Goal: Task Accomplishment & Management: Manage account settings

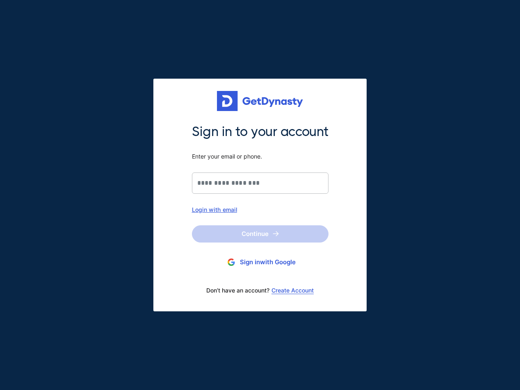
click at [252, 265] on button "Sign in with Google" at bounding box center [260, 262] width 137 height 15
click at [221, 192] on input "Sign in to your account Enter your email or phone." at bounding box center [260, 183] width 137 height 21
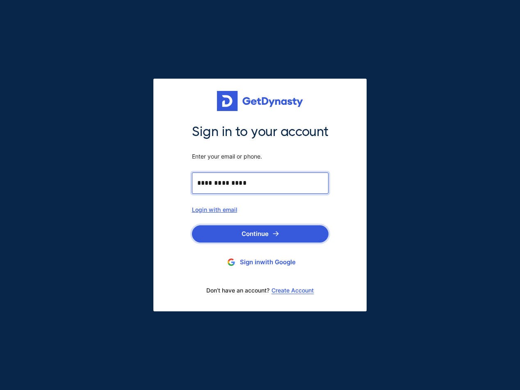
type input "**********"
click at [245, 237] on button "Continue" at bounding box center [260, 234] width 137 height 17
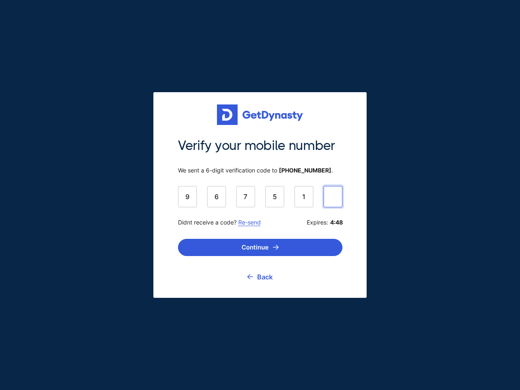
type input "******"
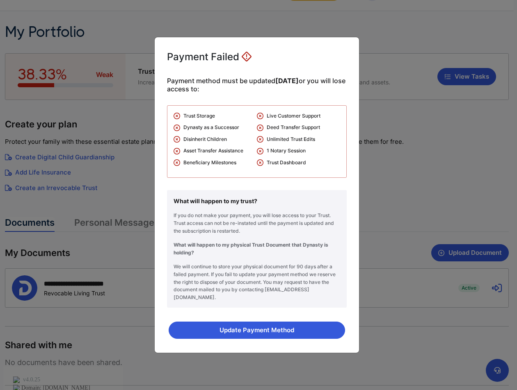
scroll to position [74, 0]
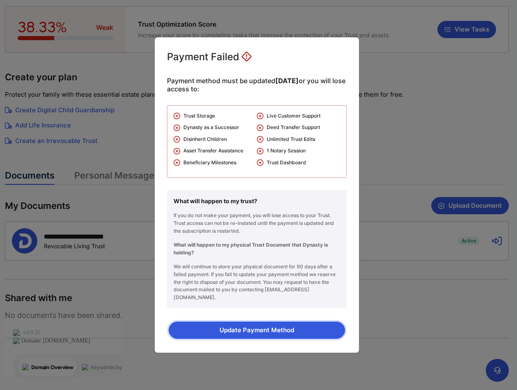
click at [278, 327] on button "Update Payment Method" at bounding box center [257, 330] width 176 height 17
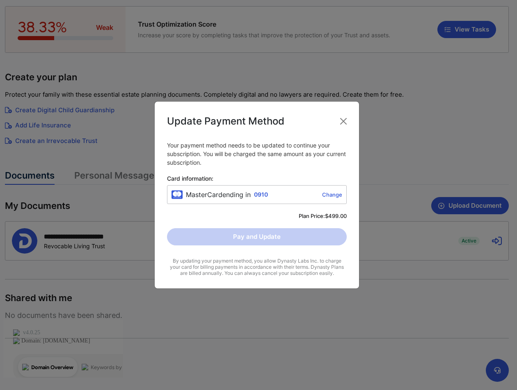
click at [331, 196] on link "Change" at bounding box center [306, 195] width 71 height 7
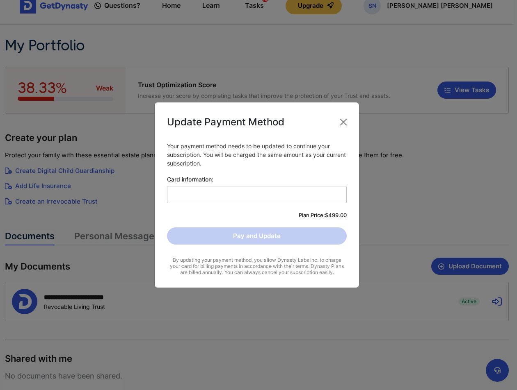
scroll to position [0, 0]
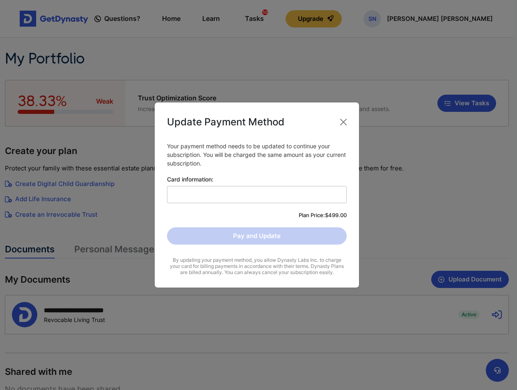
click at [231, 155] on p "Your payment method needs to be updated to continue your subscription. You will…" at bounding box center [257, 155] width 180 height 26
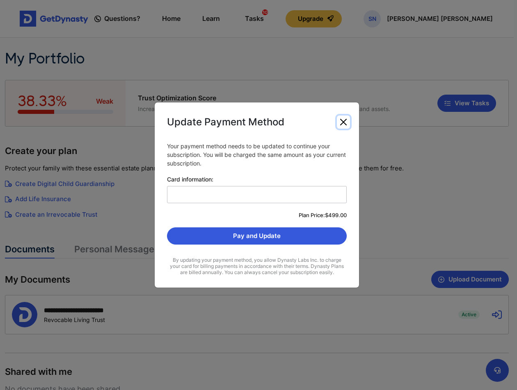
click at [344, 122] on button "Close" at bounding box center [343, 122] width 13 height 13
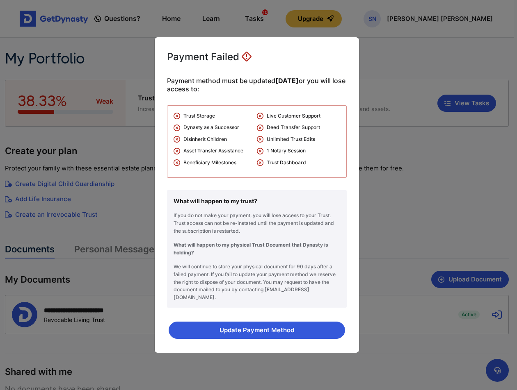
click at [401, 199] on div "Payment Failed Payment method must be updated within 43 days or you will lose a…" at bounding box center [258, 195] width 517 height 390
